Goal: Entertainment & Leisure: Browse casually

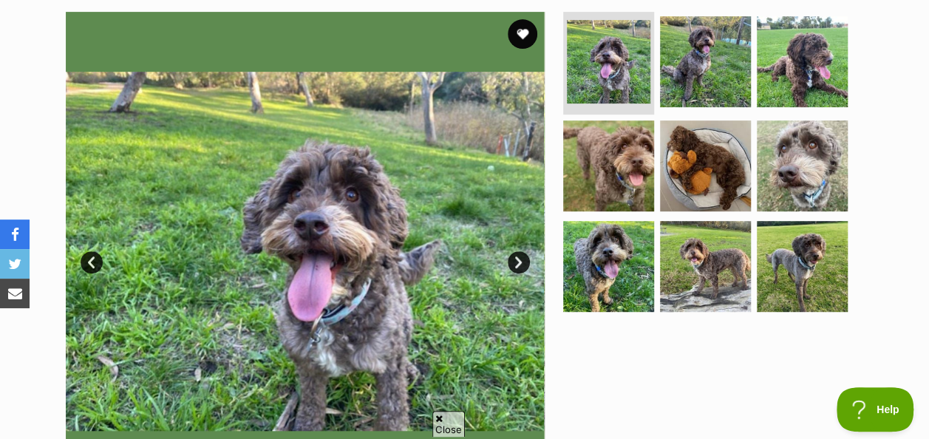
click at [522, 262] on link "Next" at bounding box center [519, 262] width 22 height 22
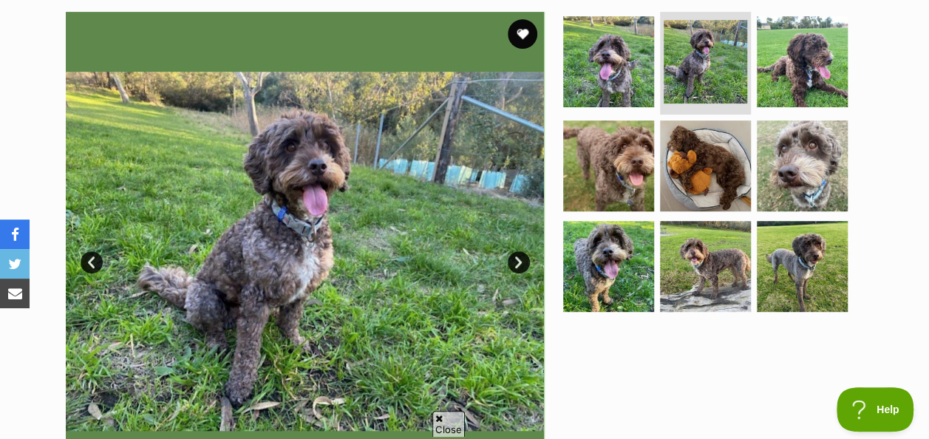
click at [522, 262] on link "Next" at bounding box center [519, 262] width 22 height 22
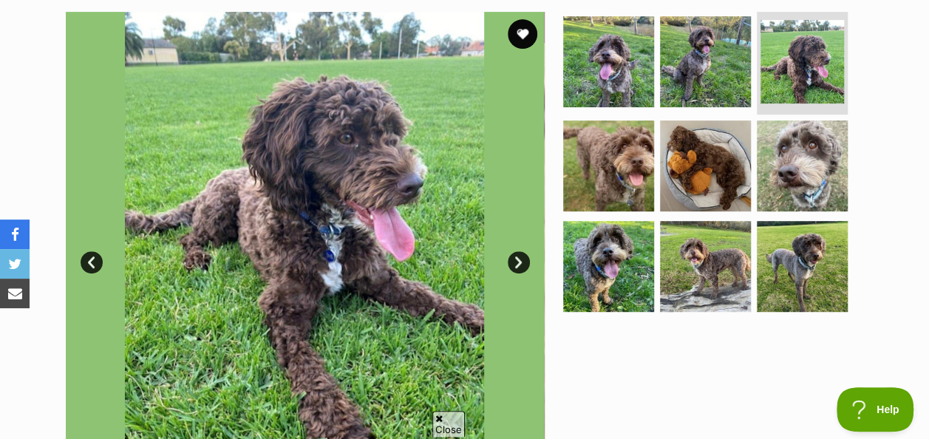
click at [522, 262] on link "Next" at bounding box center [519, 262] width 22 height 22
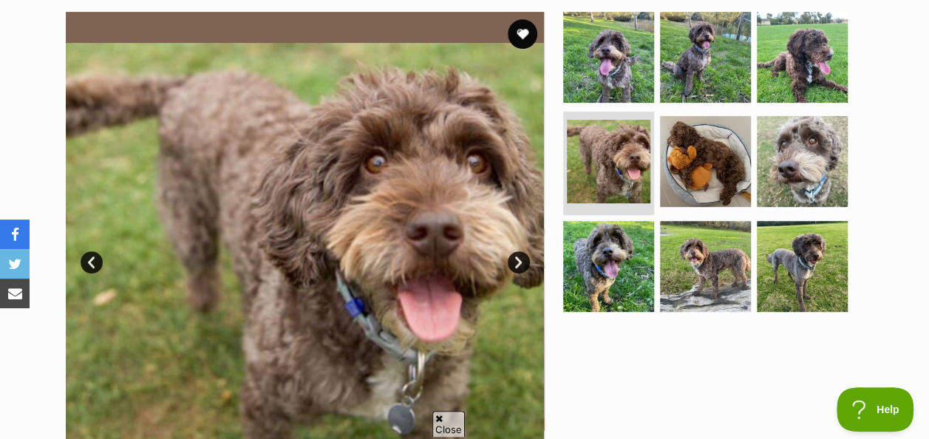
click at [522, 262] on link "Next" at bounding box center [519, 262] width 22 height 22
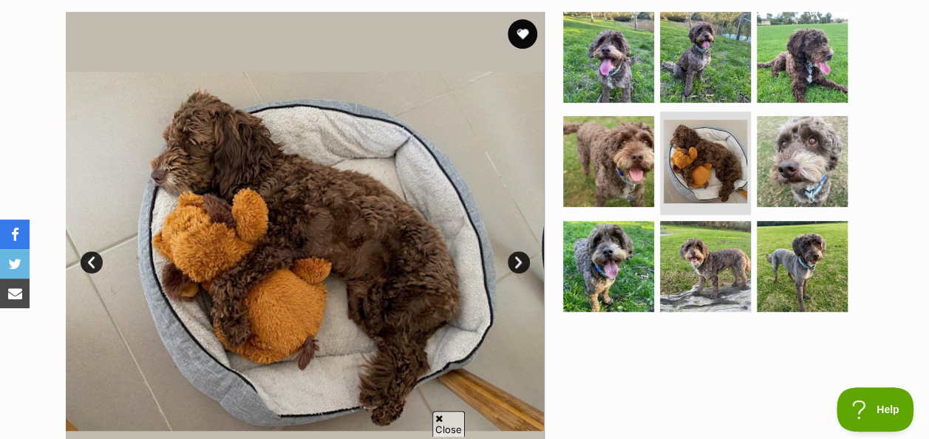
click at [522, 262] on link "Next" at bounding box center [519, 262] width 22 height 22
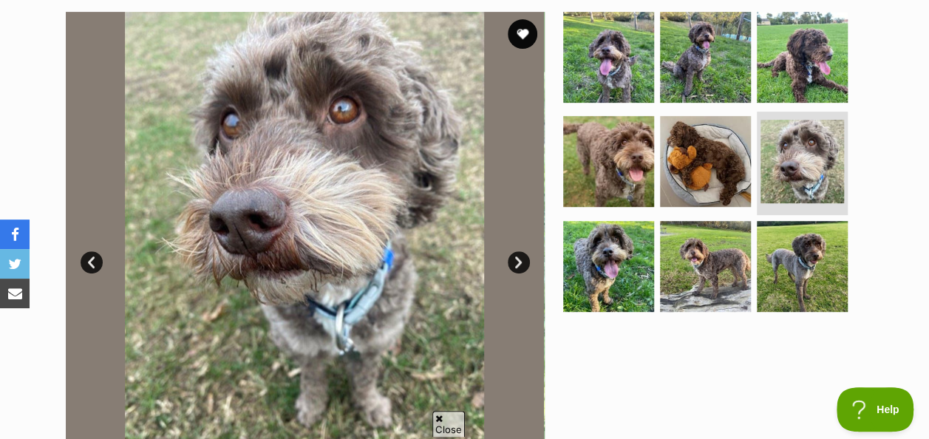
click at [522, 262] on link "Next" at bounding box center [519, 262] width 22 height 22
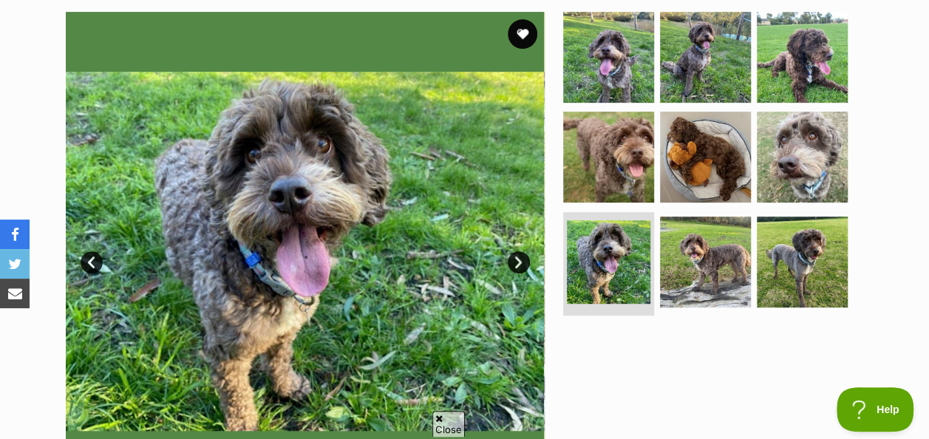
click at [522, 257] on link "Next" at bounding box center [519, 262] width 22 height 22
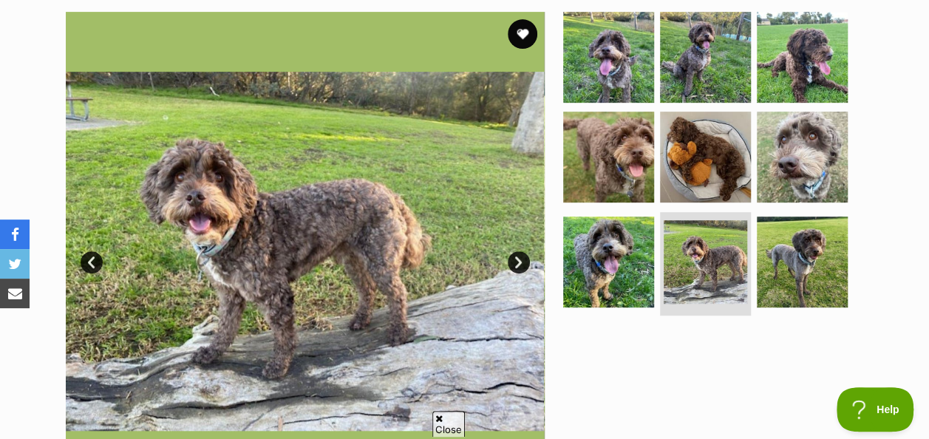
click at [522, 256] on link "Next" at bounding box center [519, 262] width 22 height 22
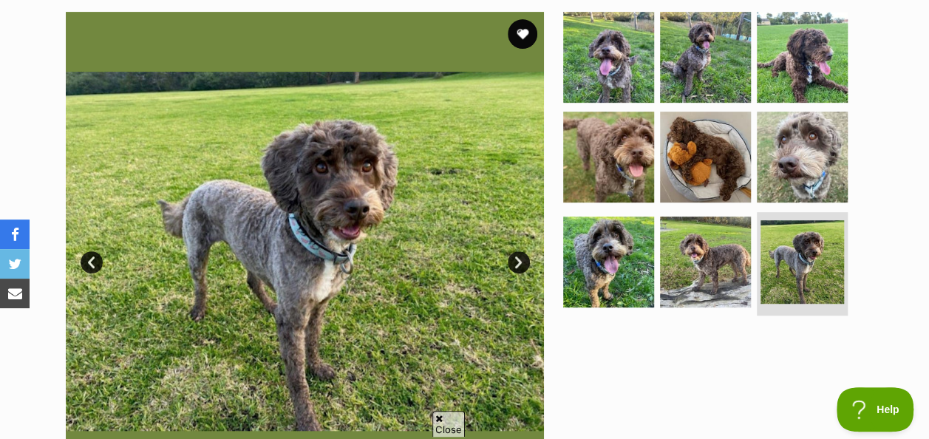
click at [522, 256] on link "Next" at bounding box center [519, 262] width 22 height 22
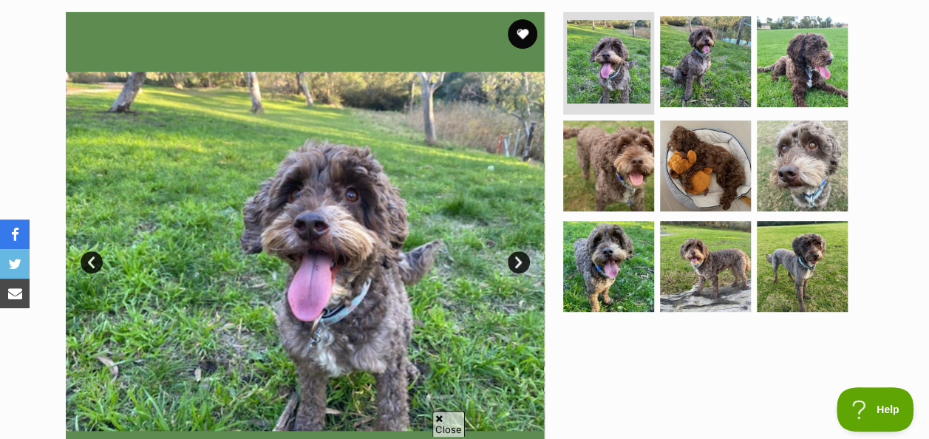
click at [522, 256] on link "Next" at bounding box center [519, 262] width 22 height 22
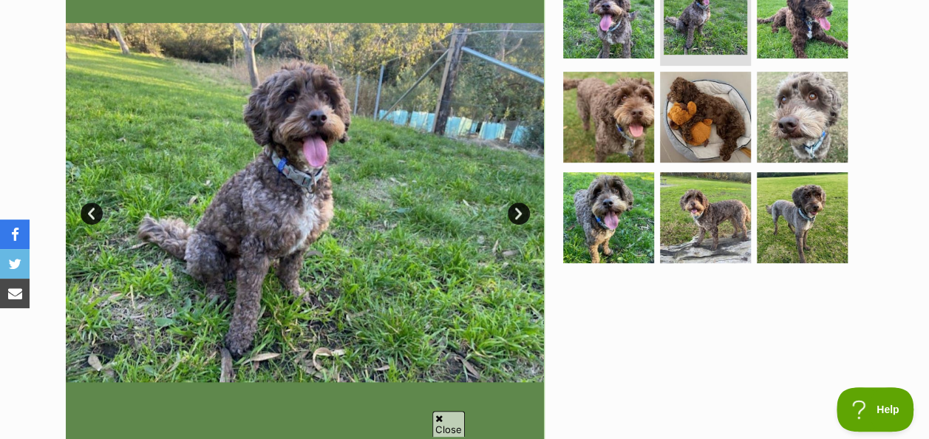
scroll to position [343, 0]
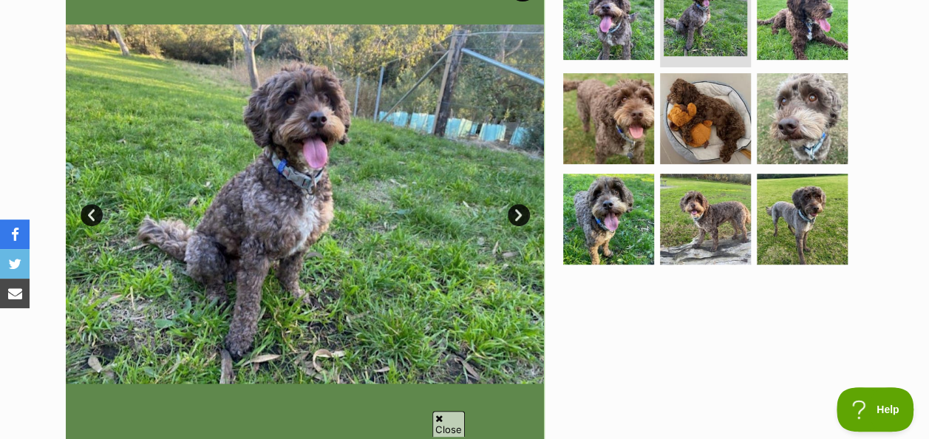
click at [520, 213] on link "Next" at bounding box center [519, 215] width 22 height 22
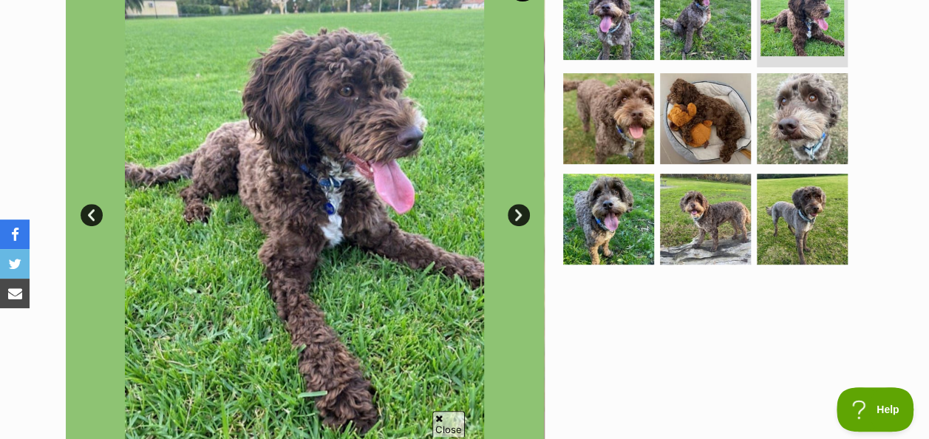
click at [515, 213] on link "Next" at bounding box center [519, 215] width 22 height 22
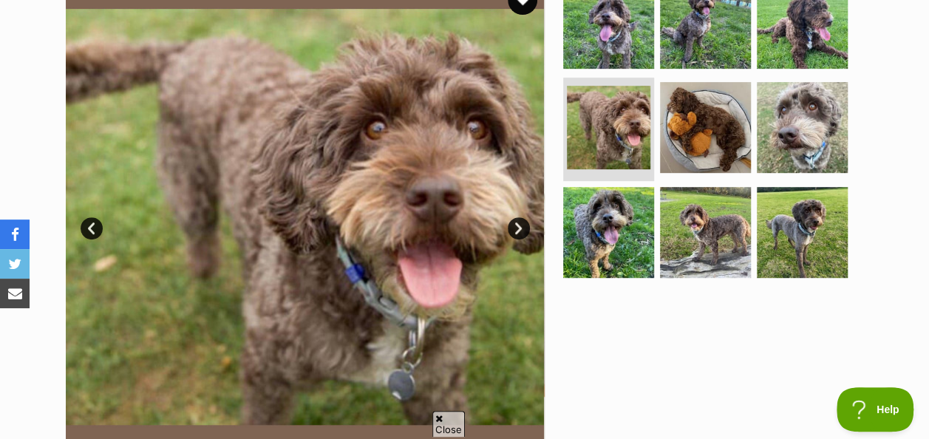
scroll to position [307, 0]
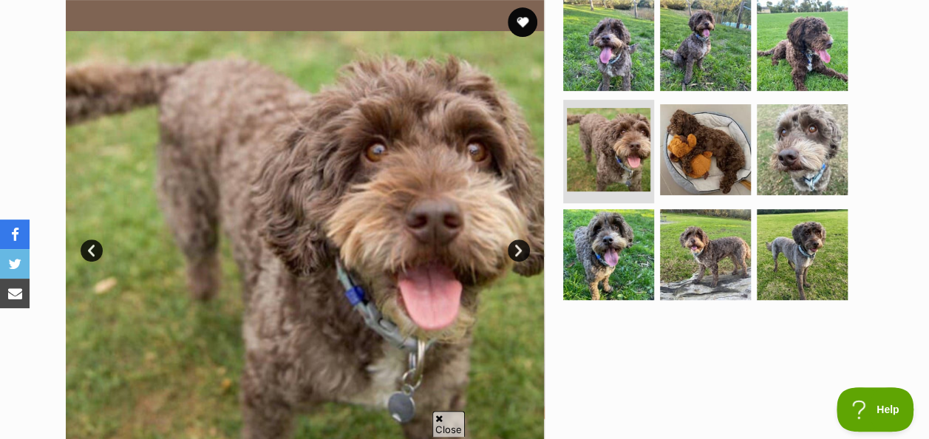
click at [511, 245] on link "Next" at bounding box center [519, 250] width 22 height 22
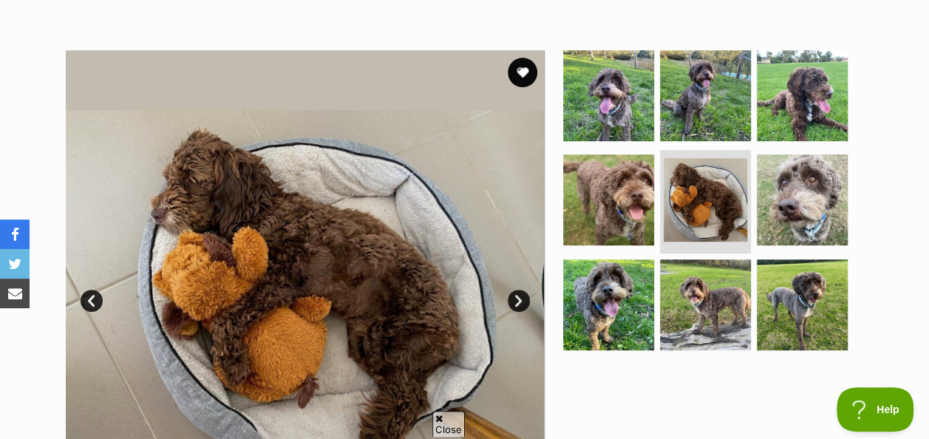
scroll to position [256, 0]
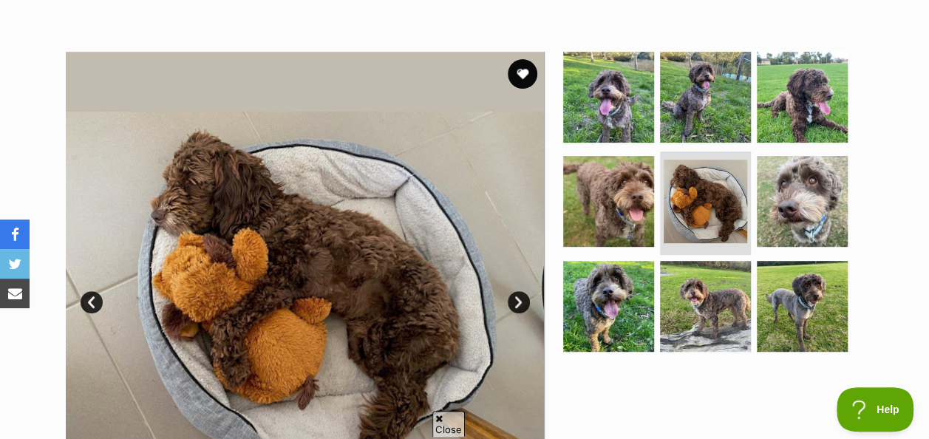
click at [521, 298] on link "Next" at bounding box center [519, 302] width 22 height 22
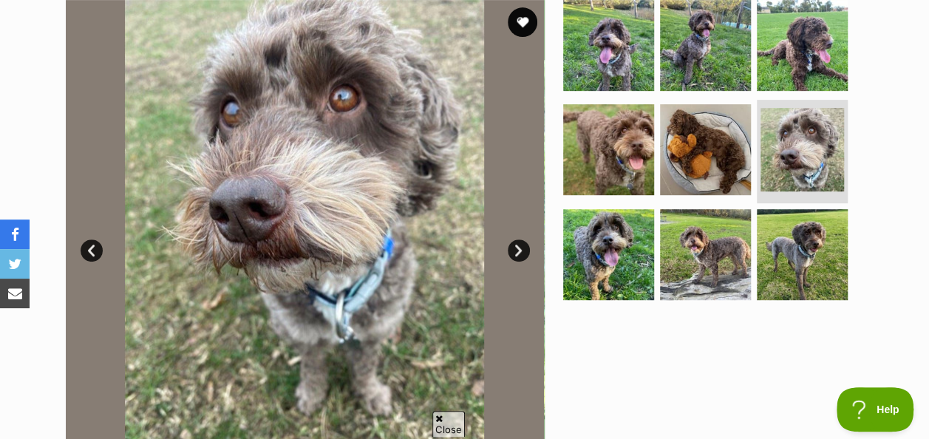
scroll to position [306, 0]
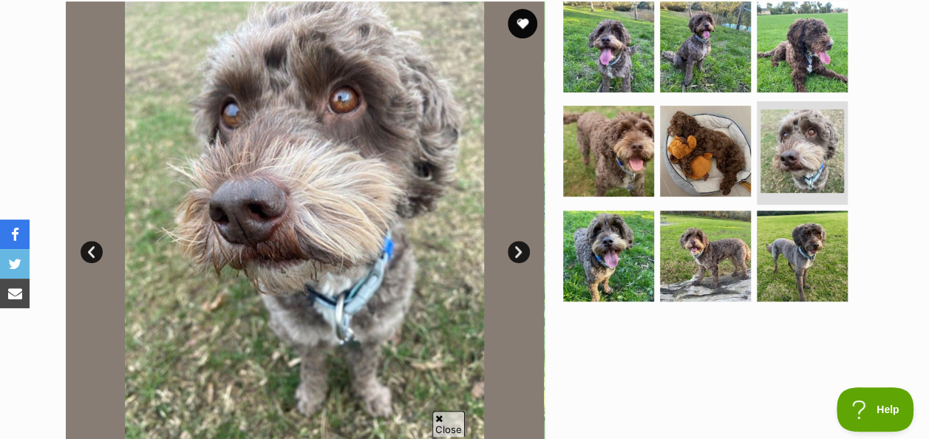
click at [519, 250] on link "Next" at bounding box center [519, 252] width 22 height 22
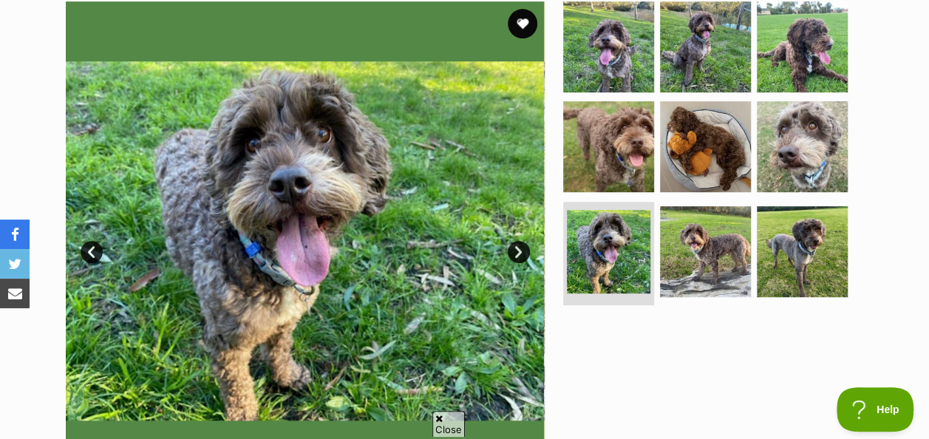
click at [519, 256] on link "Next" at bounding box center [519, 252] width 22 height 22
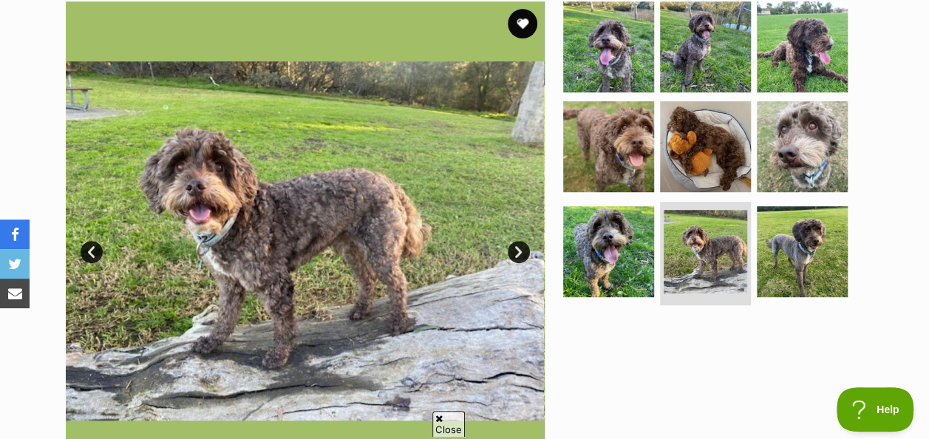
click at [516, 251] on link "Next" at bounding box center [519, 252] width 22 height 22
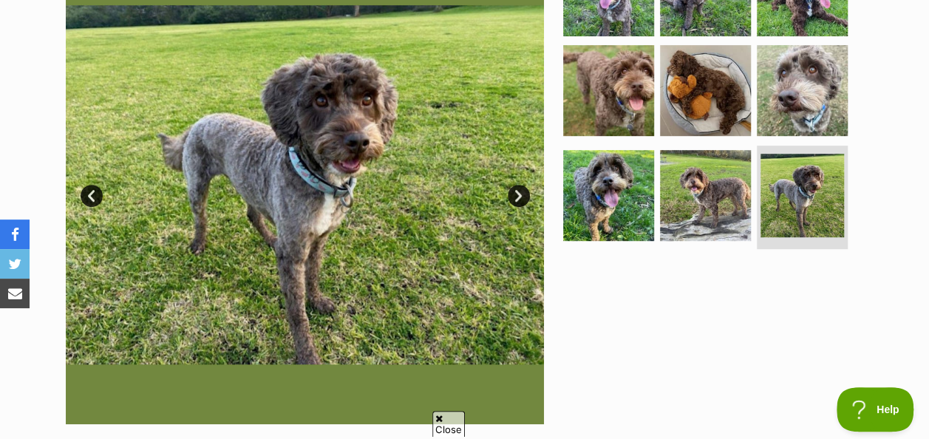
scroll to position [360, 0]
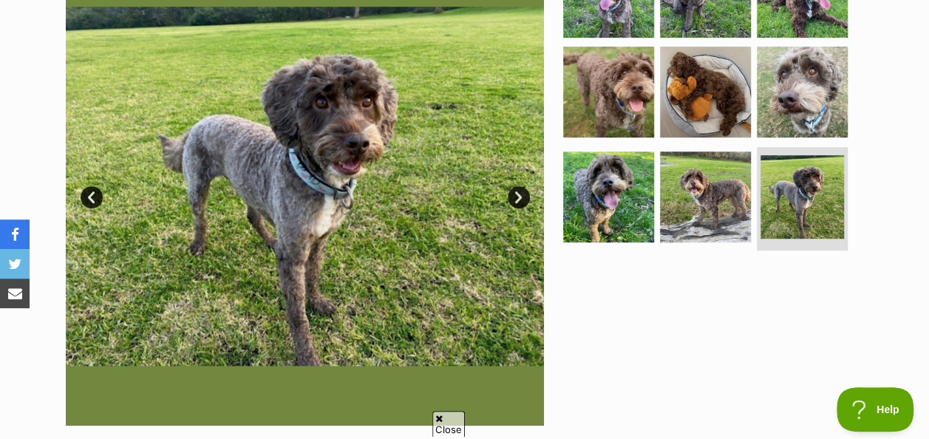
click at [521, 199] on link "Next" at bounding box center [519, 197] width 22 height 22
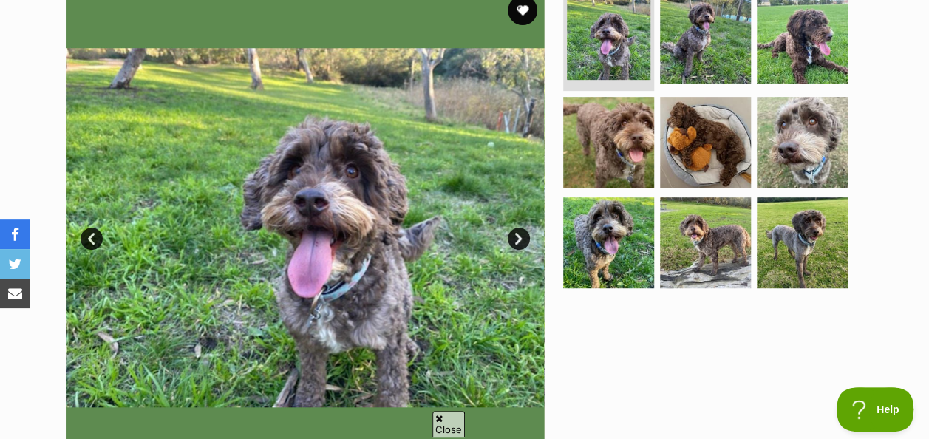
scroll to position [318, 0]
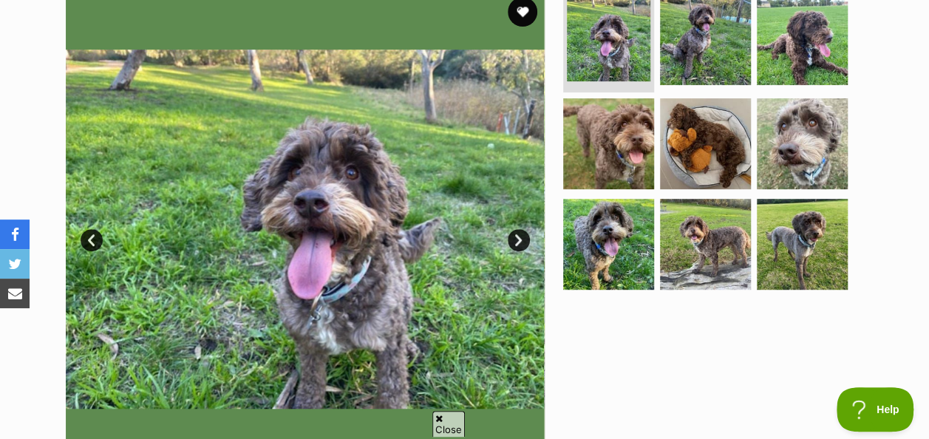
click at [521, 233] on link "Next" at bounding box center [519, 240] width 22 height 22
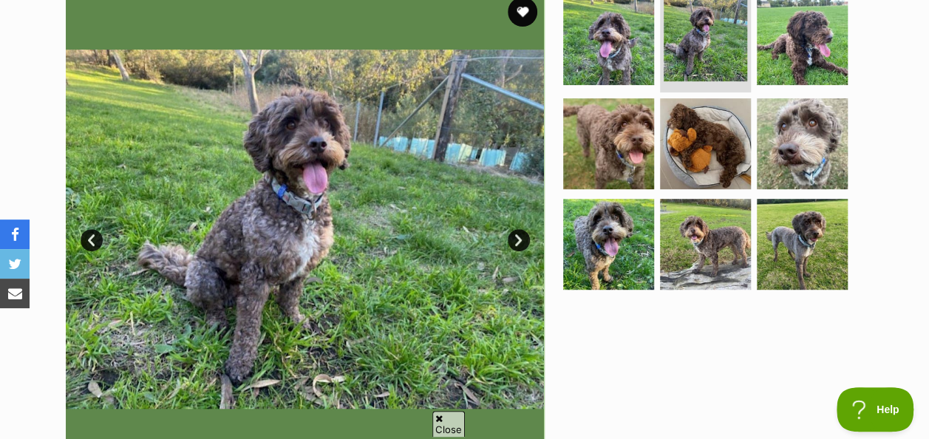
click at [530, 235] on img at bounding box center [304, 229] width 479 height 479
click at [527, 236] on link "Next" at bounding box center [519, 240] width 22 height 22
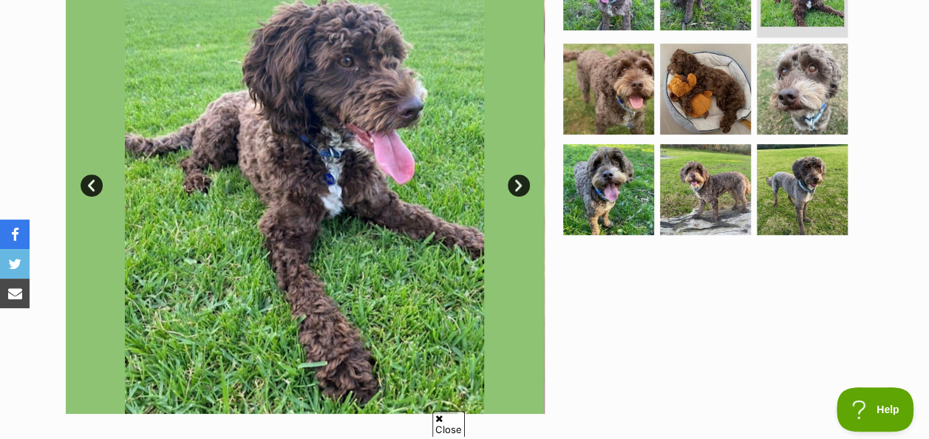
scroll to position [372, 0]
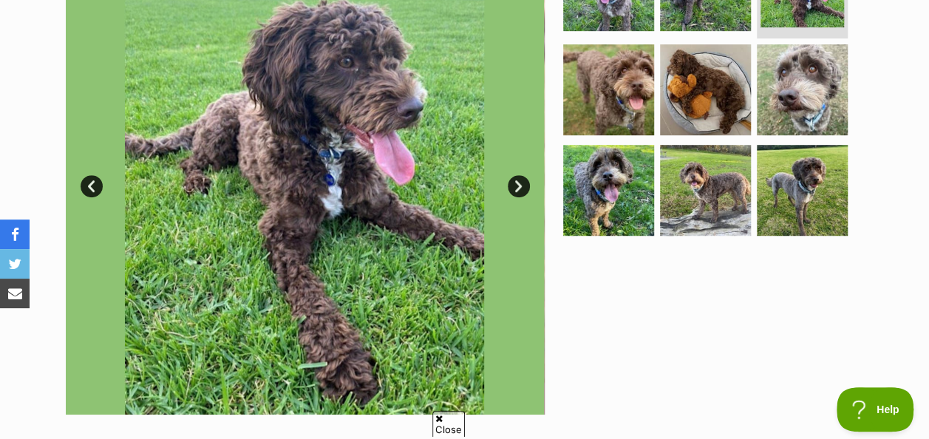
click at [516, 182] on link "Next" at bounding box center [519, 186] width 22 height 22
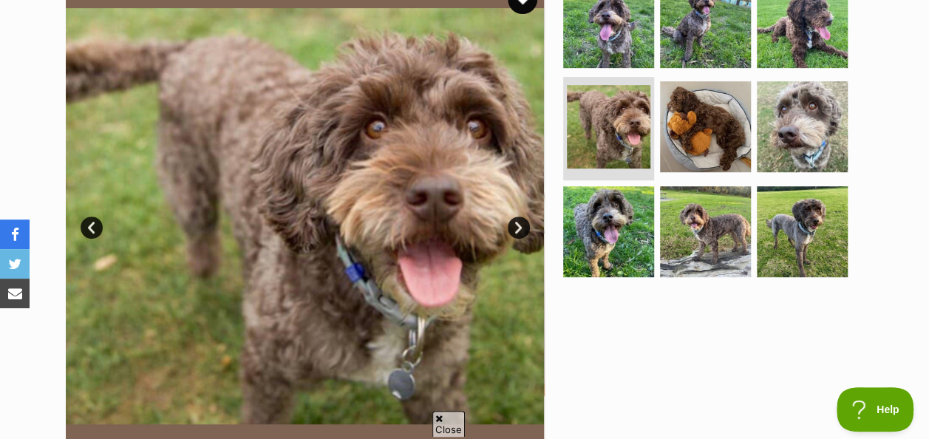
scroll to position [329, 0]
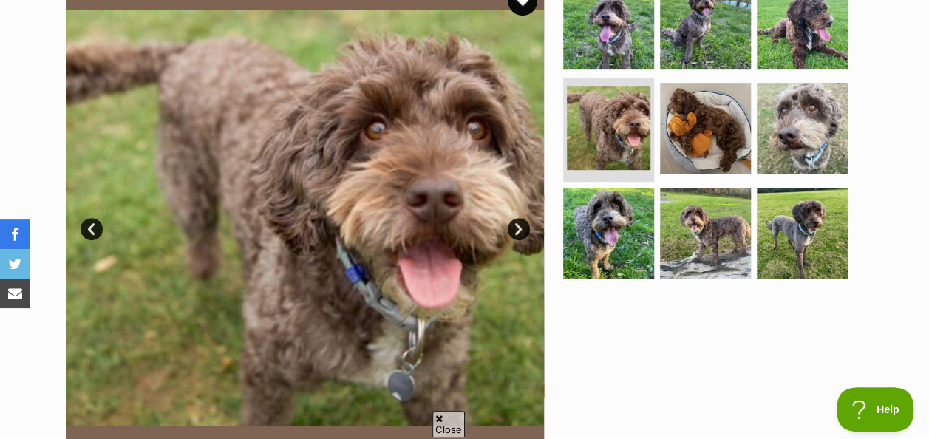
click at [513, 223] on link "Next" at bounding box center [519, 229] width 22 height 22
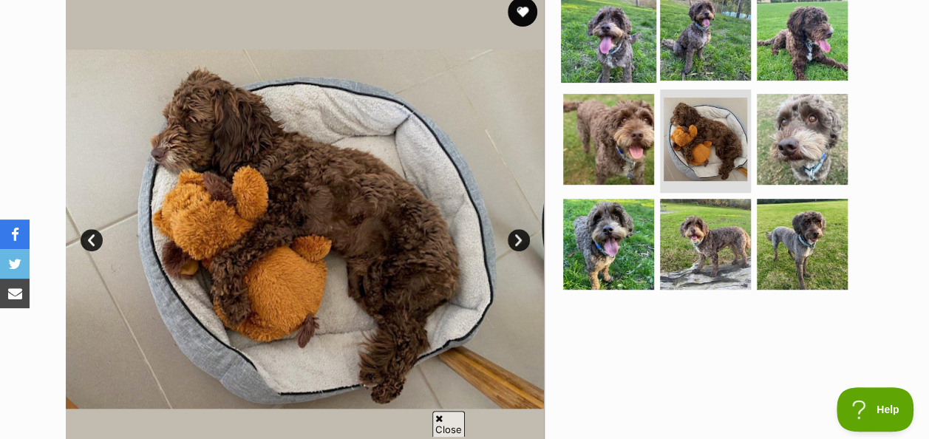
scroll to position [317, 0]
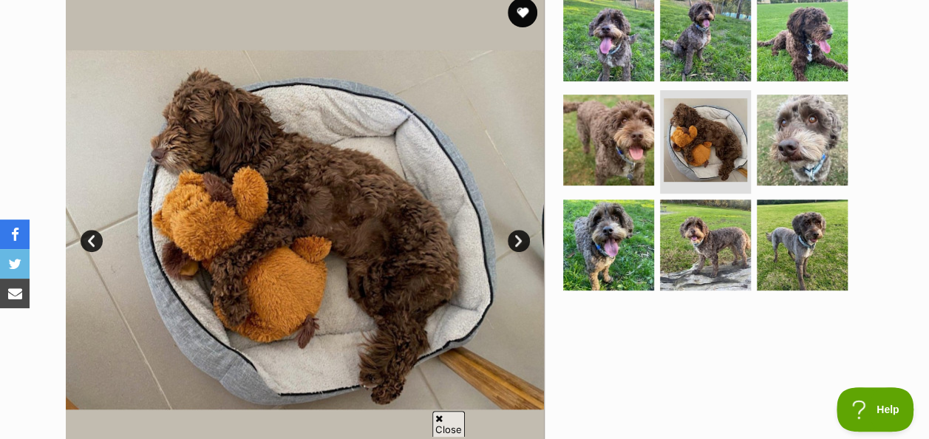
click at [526, 242] on link "Next" at bounding box center [519, 241] width 22 height 22
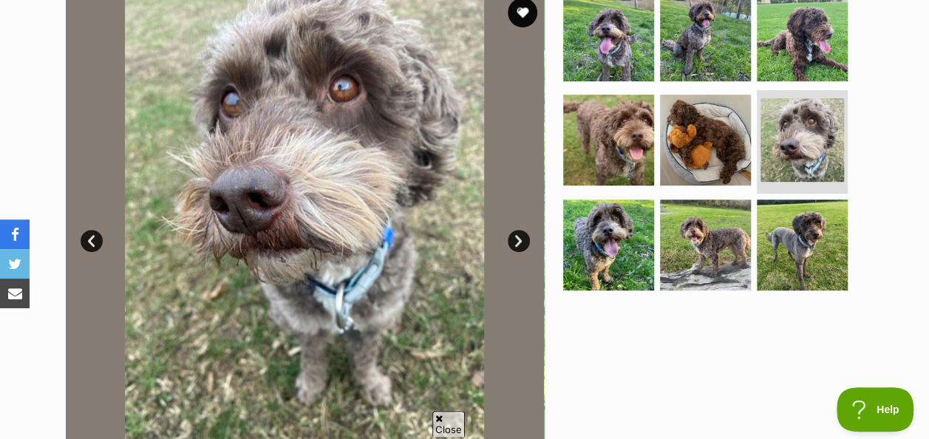
click at [526, 242] on link "Next" at bounding box center [519, 241] width 22 height 22
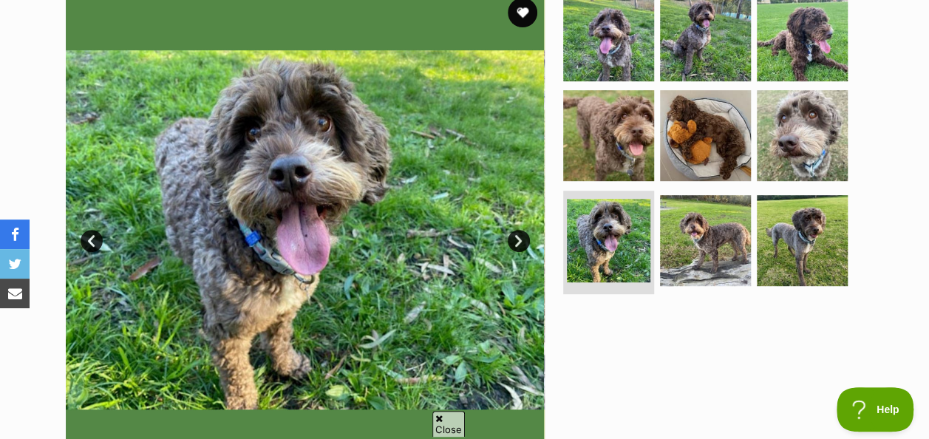
click at [526, 242] on link "Next" at bounding box center [519, 241] width 22 height 22
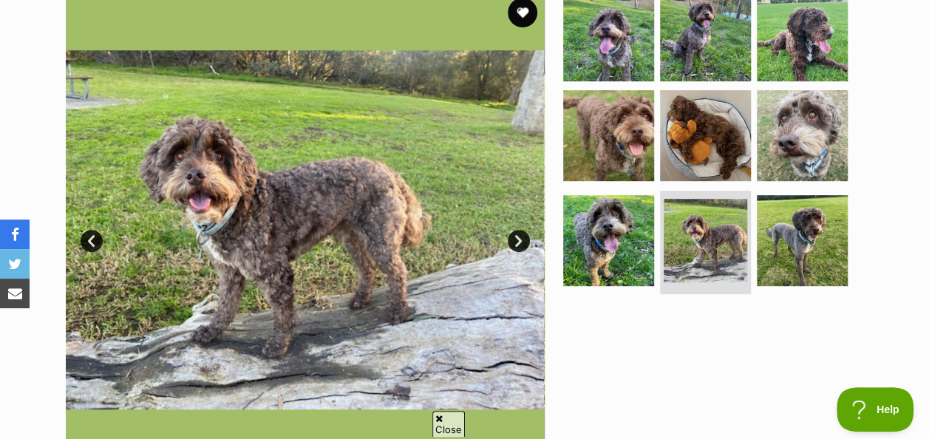
click at [526, 242] on link "Next" at bounding box center [519, 241] width 22 height 22
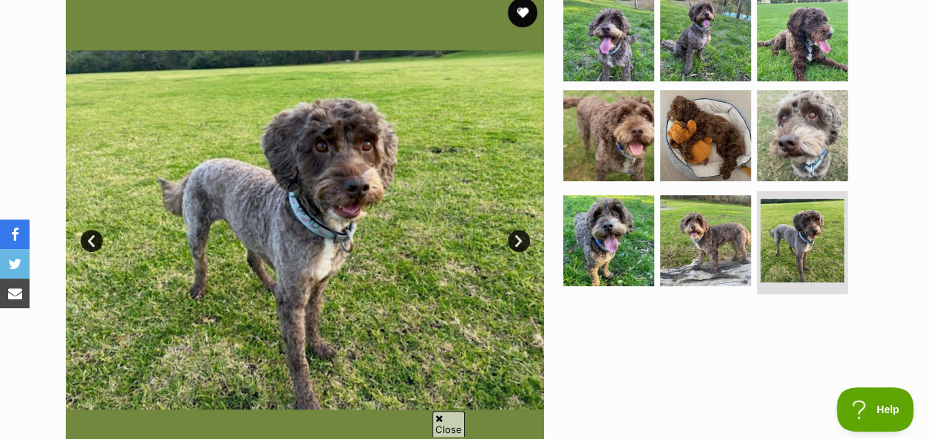
click at [526, 242] on link "Next" at bounding box center [519, 241] width 22 height 22
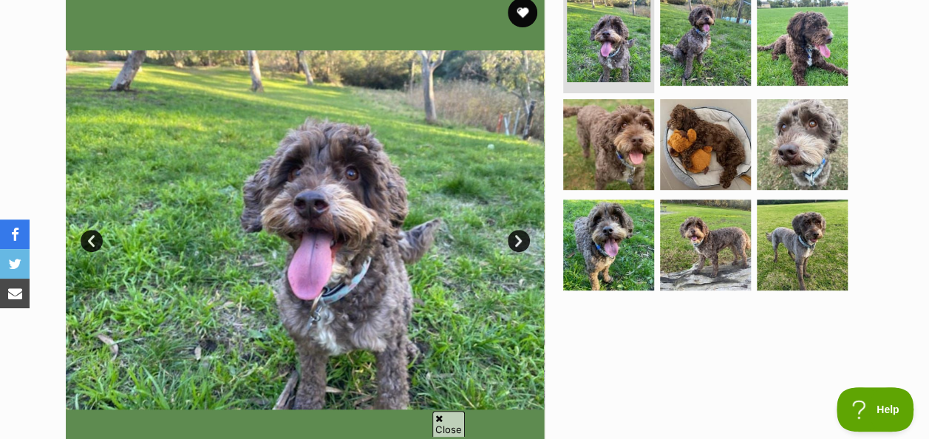
click at [526, 242] on link "Next" at bounding box center [519, 241] width 22 height 22
